Goal: Information Seeking & Learning: Learn about a topic

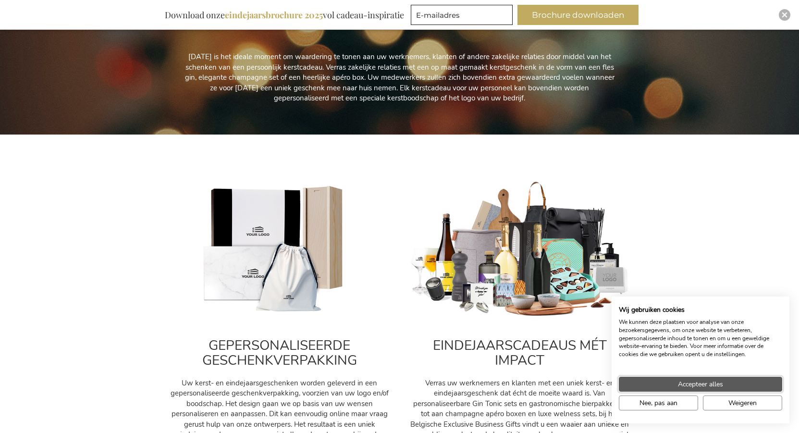
click at [696, 380] on span "Accepteer alles" at bounding box center [700, 384] width 45 height 10
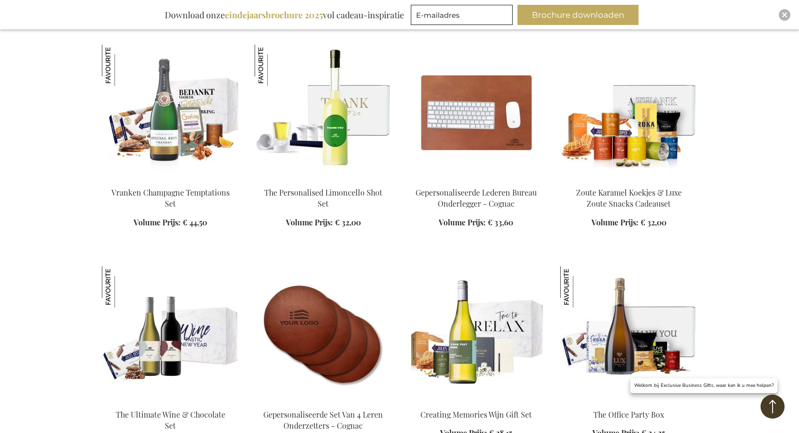
scroll to position [1153, 0]
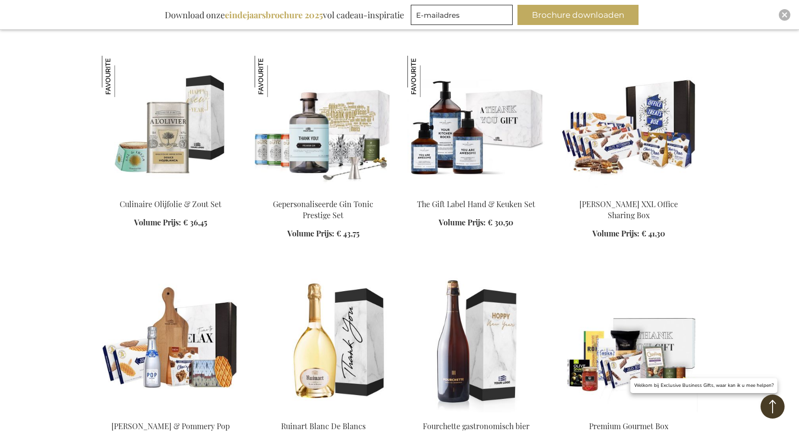
scroll to position [1729, 0]
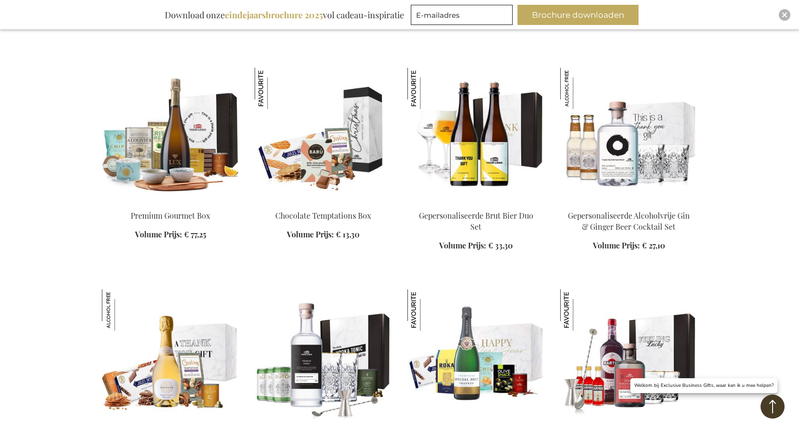
scroll to position [2498, 0]
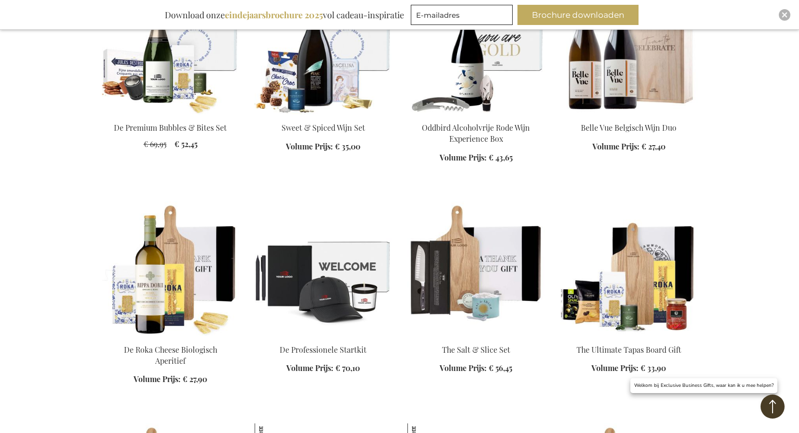
scroll to position [3891, 0]
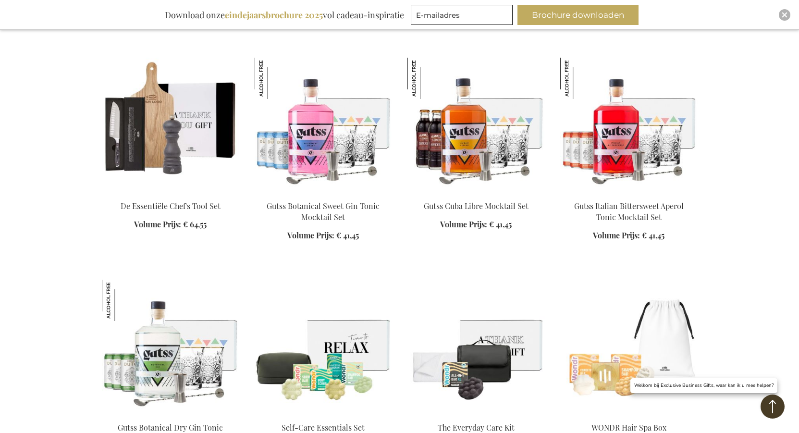
scroll to position [4467, 0]
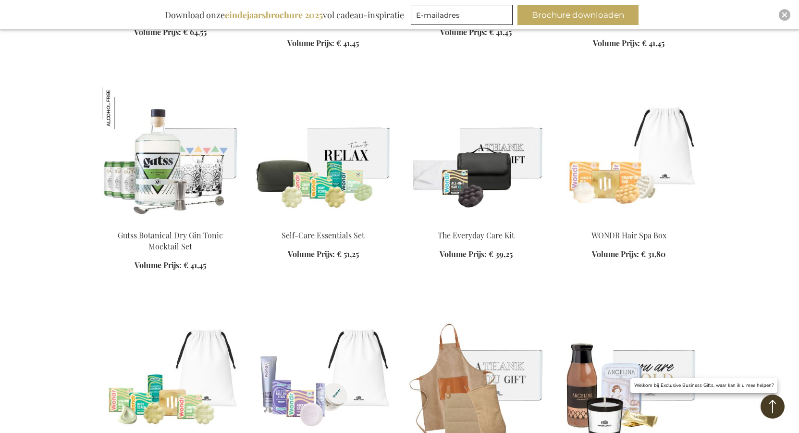
scroll to position [4756, 0]
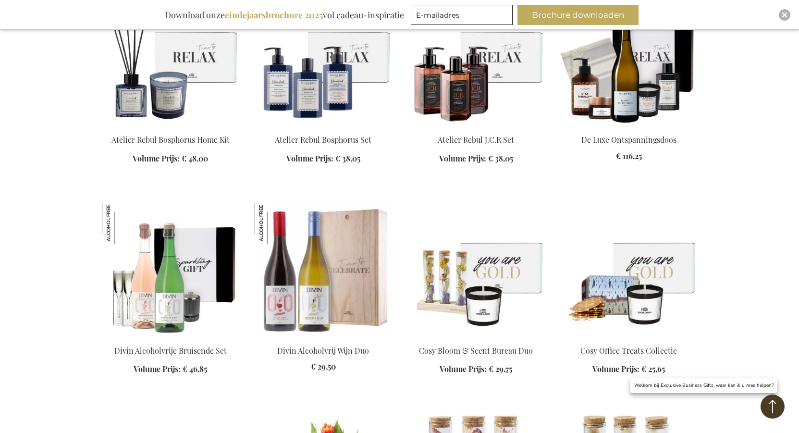
scroll to position [5188, 0]
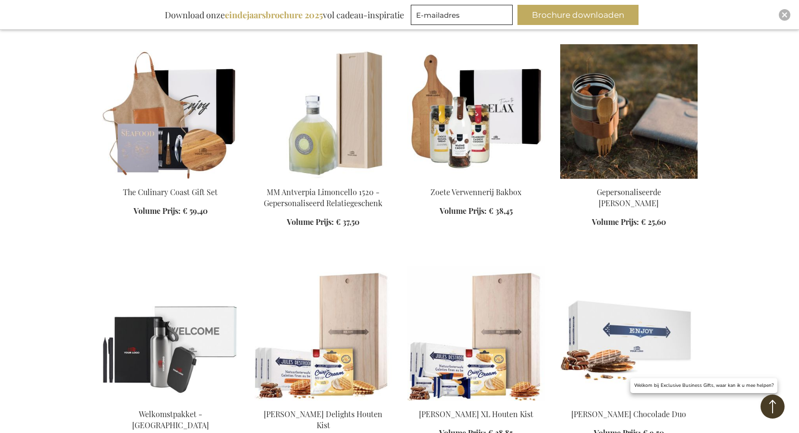
scroll to position [6245, 0]
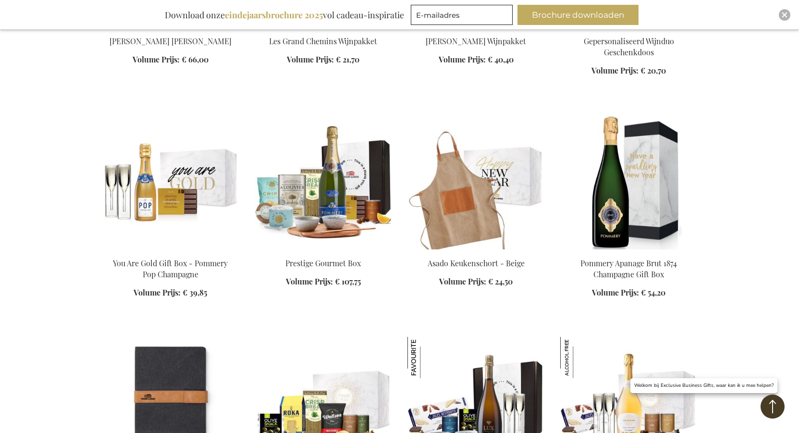
scroll to position [7109, 0]
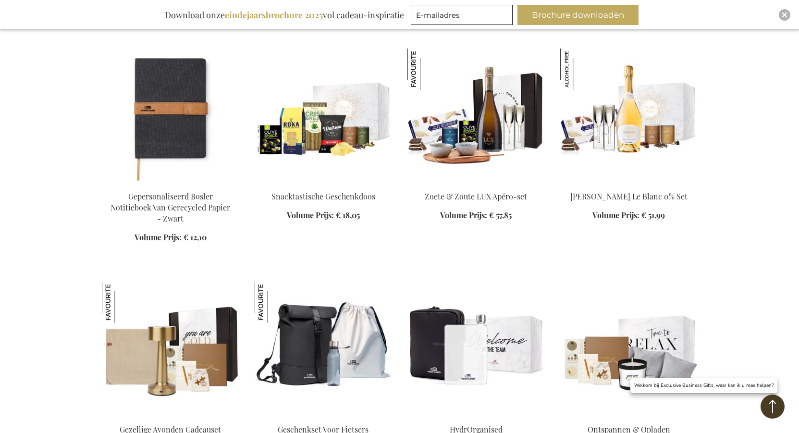
scroll to position [7350, 0]
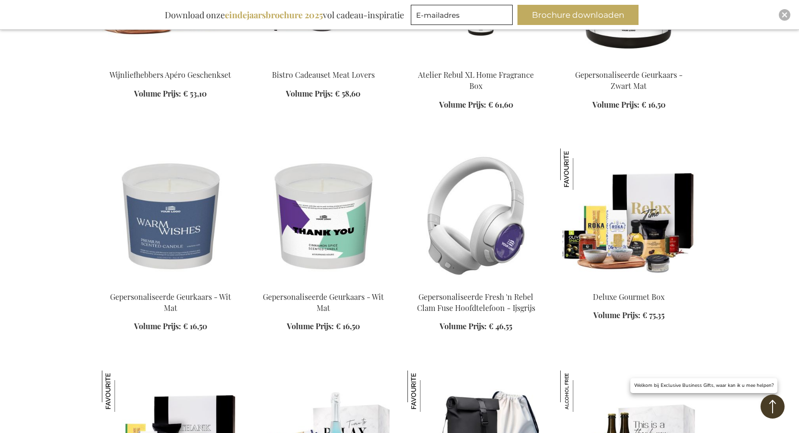
scroll to position [7926, 0]
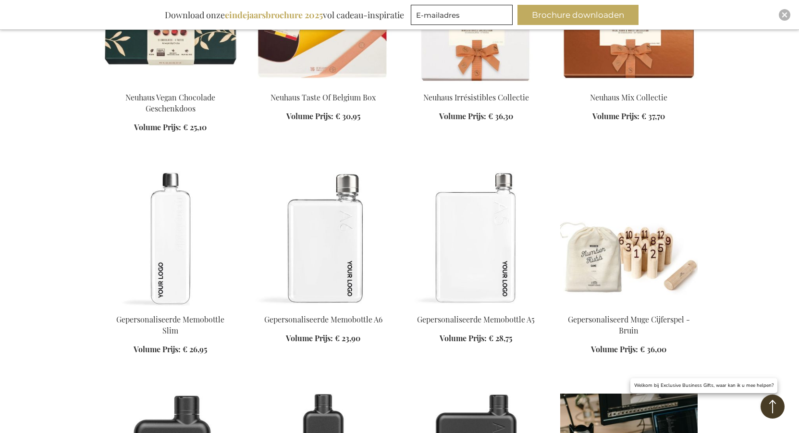
scroll to position [8647, 0]
